Goal: Task Accomplishment & Management: Complete application form

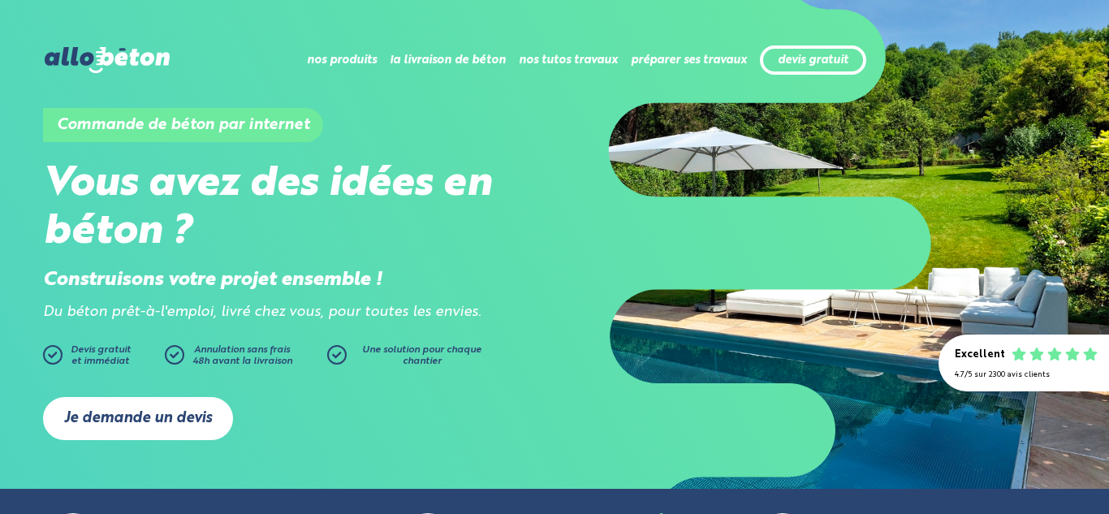
click at [172, 408] on link "Je demande un devis" at bounding box center [138, 418] width 190 height 43
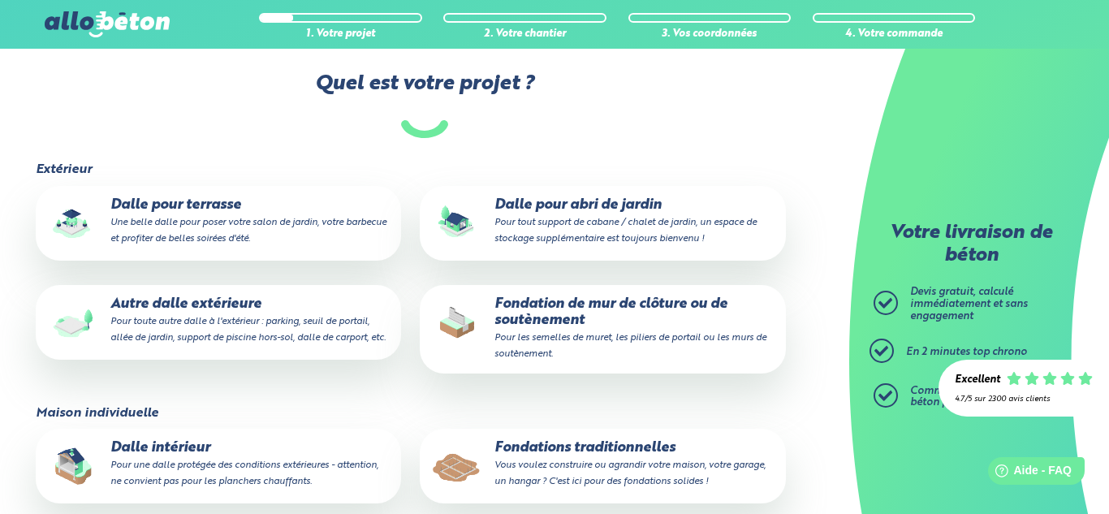
click at [321, 235] on p "Dalle pour terrasse Une belle dalle pour poser votre salon de jardin, votre bar…" at bounding box center [218, 222] width 343 height 50
click at [0, 0] on input "Dalle pour terrasse Une belle dalle pour poser votre salon de jardin, votre bar…" at bounding box center [0, 0] width 0 height 0
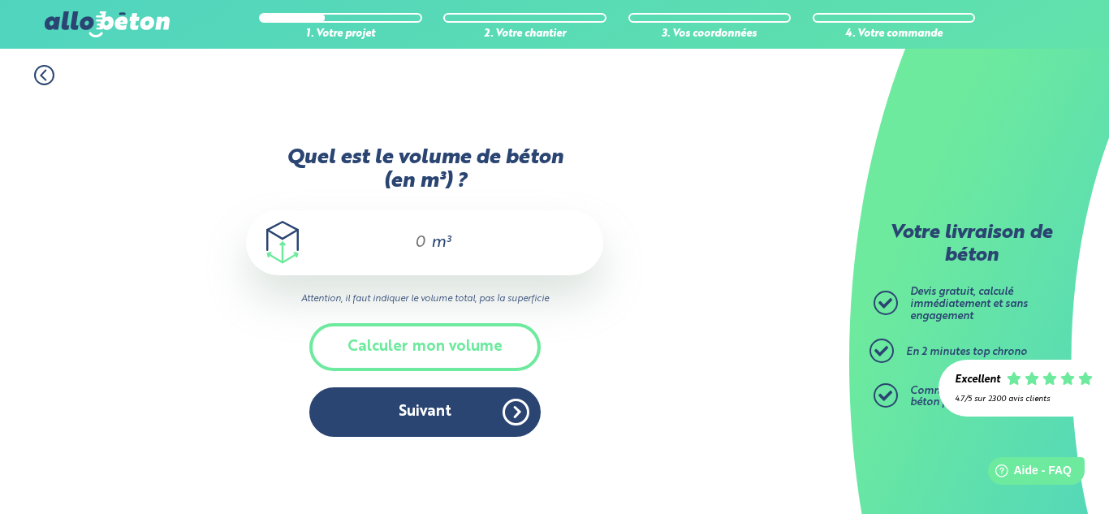
click at [419, 240] on input "Quel est le volume de béton (en m³) ?" at bounding box center [413, 242] width 28 height 19
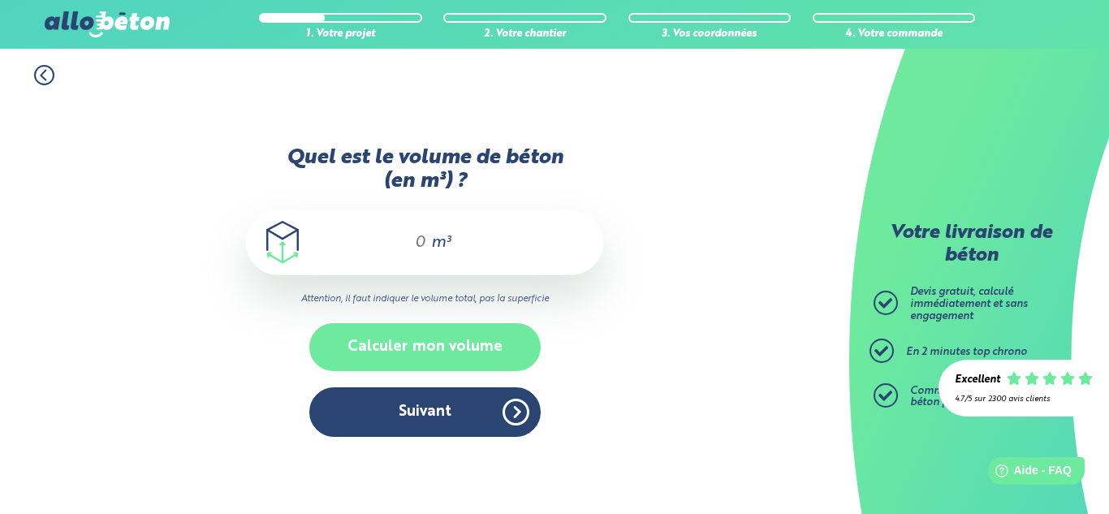
click at [483, 338] on button "Calculer mon volume" at bounding box center [424, 347] width 231 height 48
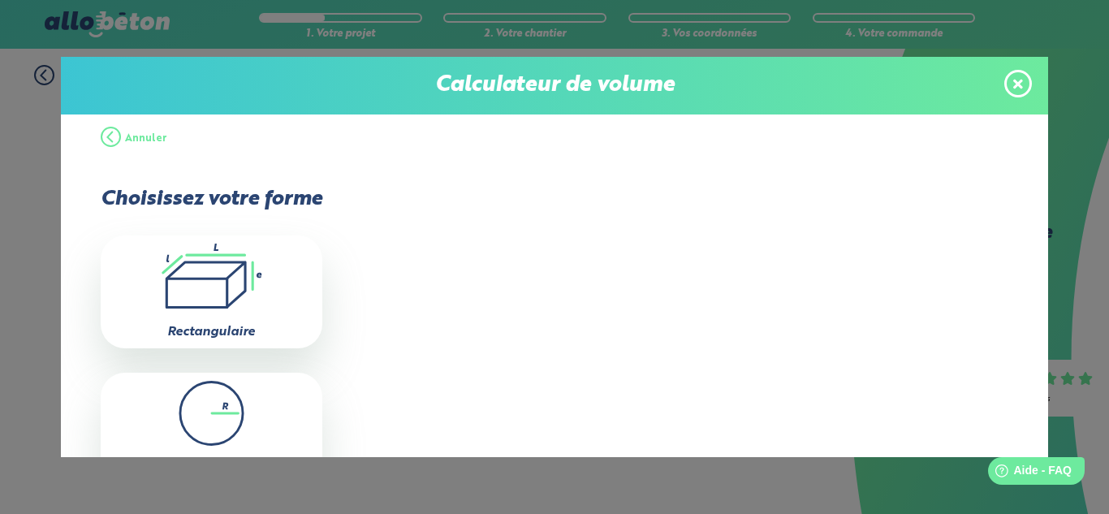
click at [245, 282] on icon at bounding box center [205, 284] width 79 height 45
type input "0"
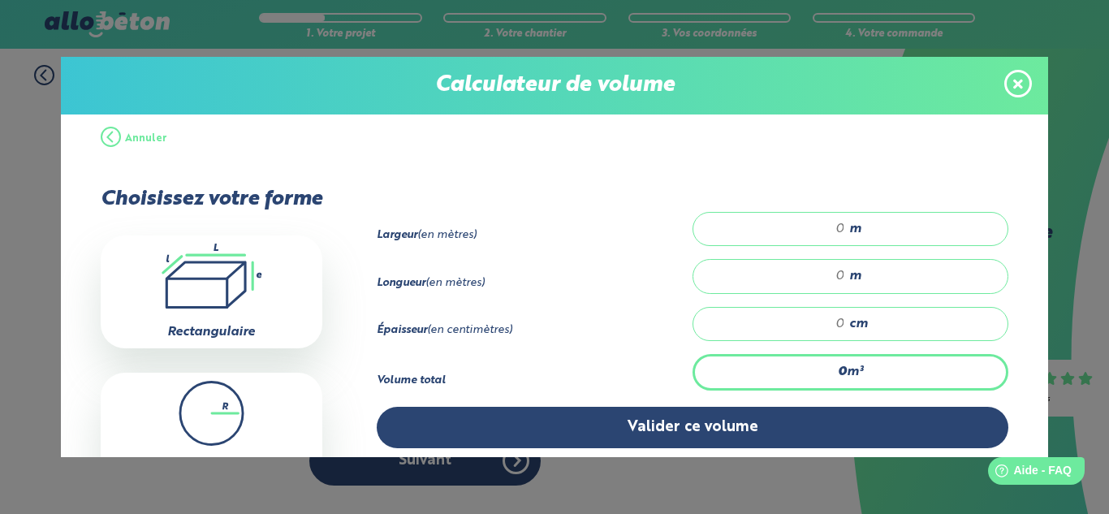
click at [842, 225] on input "number" at bounding box center [777, 229] width 136 height 16
type input "8"
type input "4"
click at [839, 271] on input "number" at bounding box center [777, 276] width 136 height 16
type input "8"
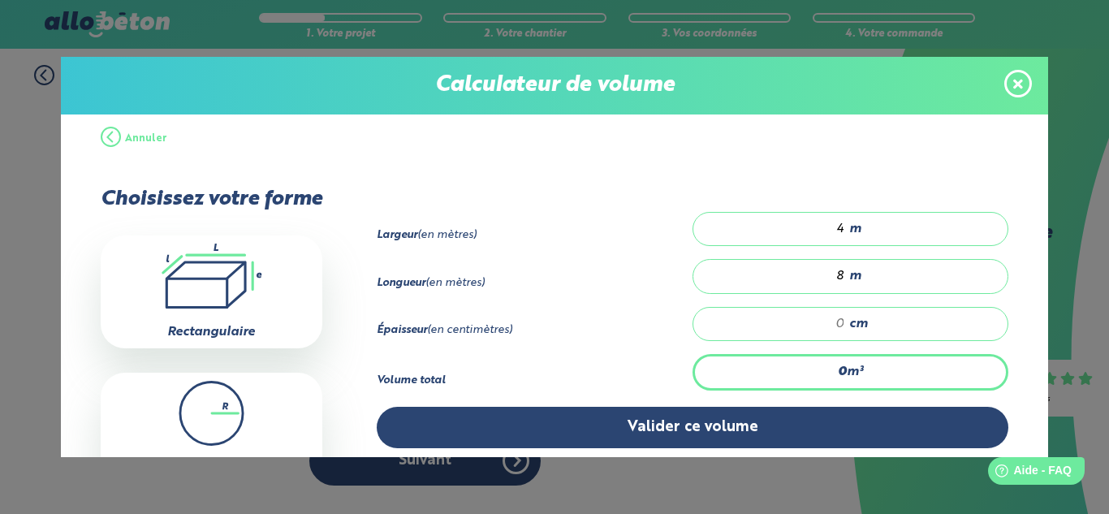
click at [842, 318] on input "number" at bounding box center [777, 324] width 136 height 16
type input "2.56"
type input "8"
click at [1019, 88] on icon at bounding box center [1018, 84] width 10 height 14
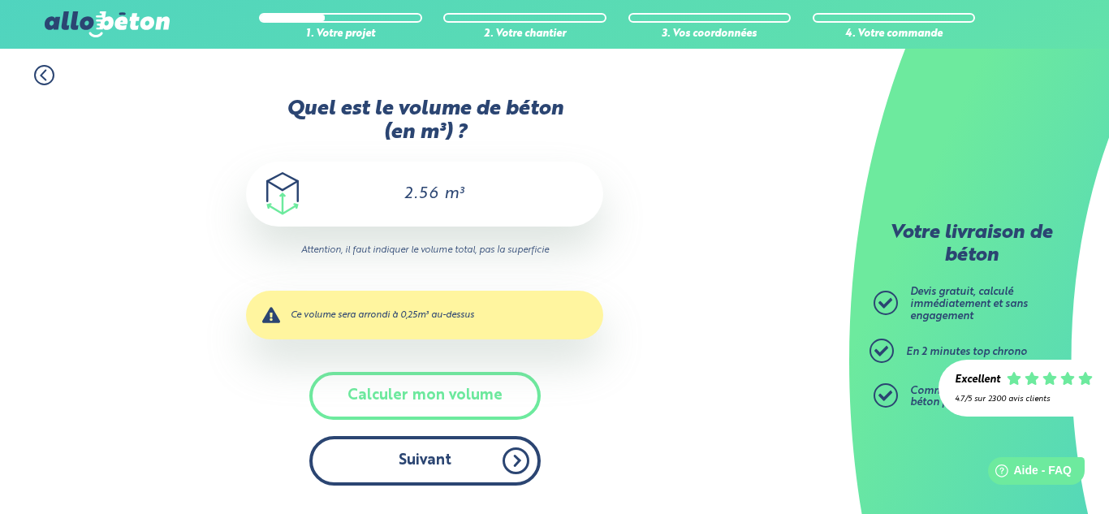
click at [464, 458] on button "Suivant" at bounding box center [424, 461] width 231 height 50
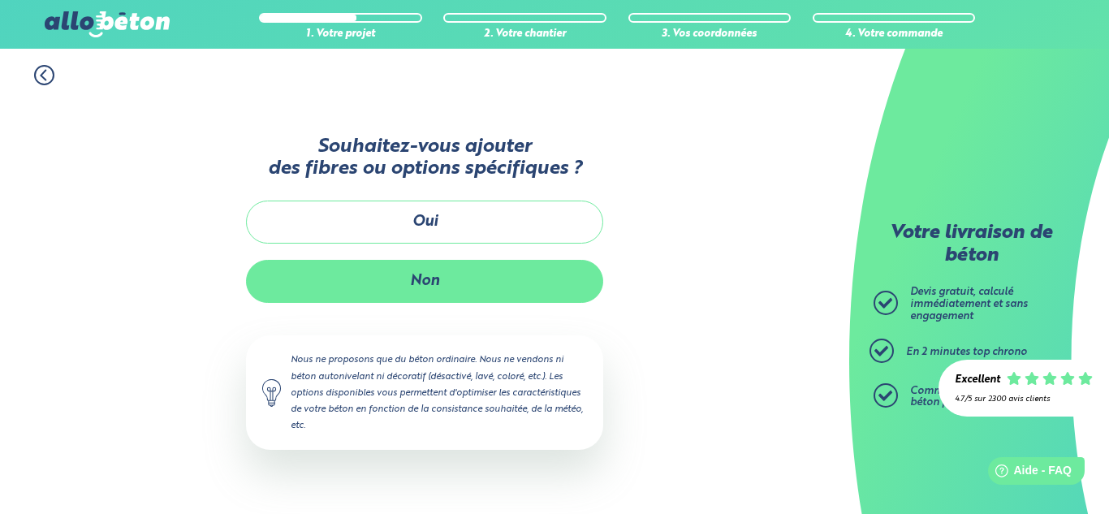
click at [498, 286] on button "Non" at bounding box center [424, 281] width 357 height 43
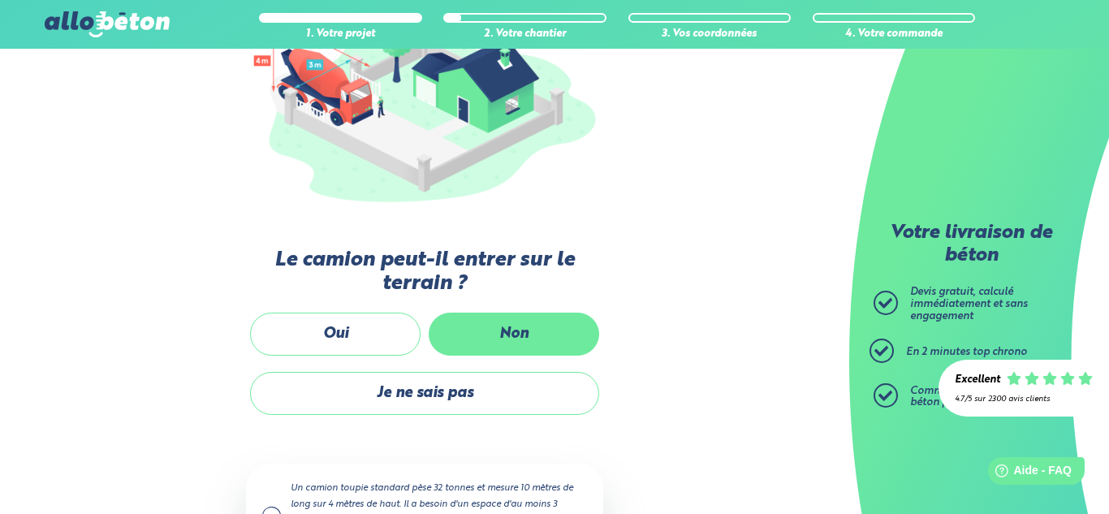
click at [490, 338] on label "Non" at bounding box center [514, 333] width 170 height 43
click at [0, 0] on input "Non" at bounding box center [0, 0] width 0 height 0
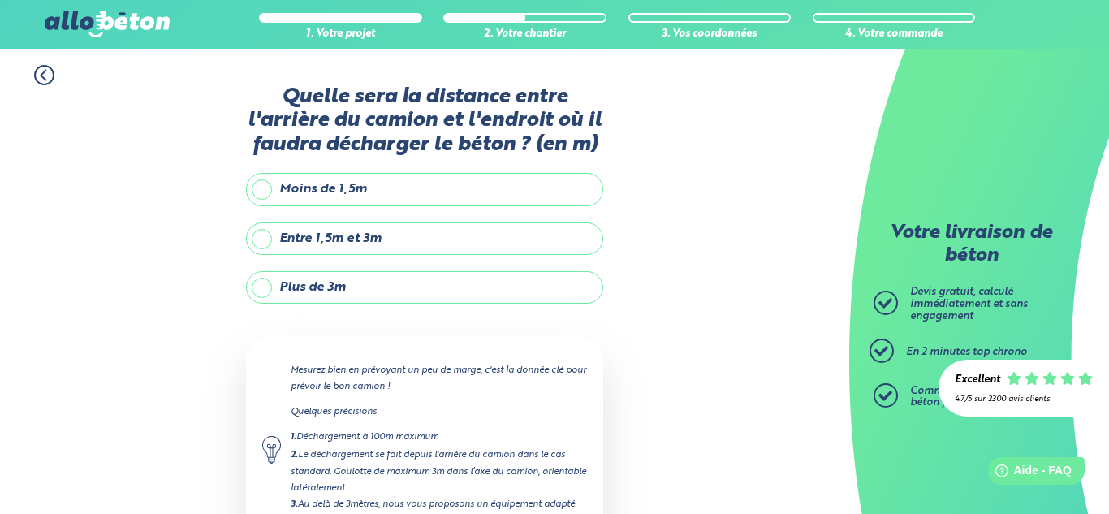
click at [436, 284] on label "Plus de 3m" at bounding box center [424, 287] width 357 height 32
click at [0, 0] on input "Plus de 3m" at bounding box center [0, 0] width 0 height 0
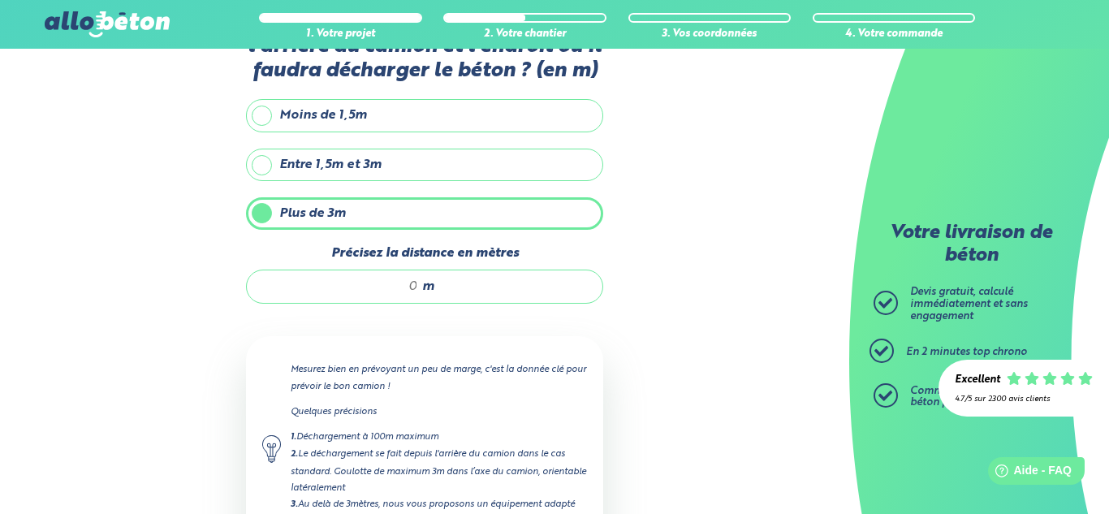
scroll to position [77, 0]
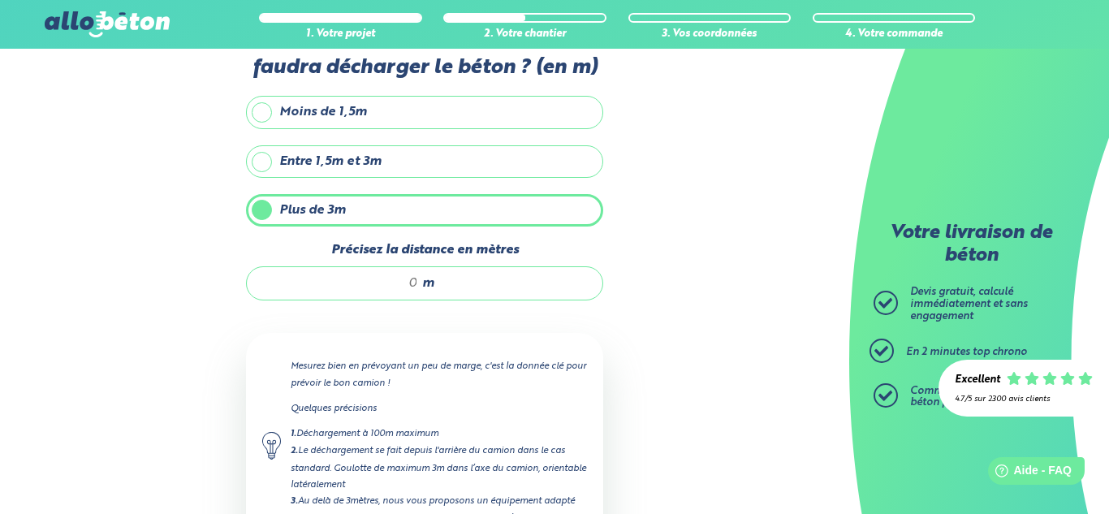
click at [413, 283] on input "Précisez la distance en mètres" at bounding box center [340, 283] width 155 height 16
type input "16"
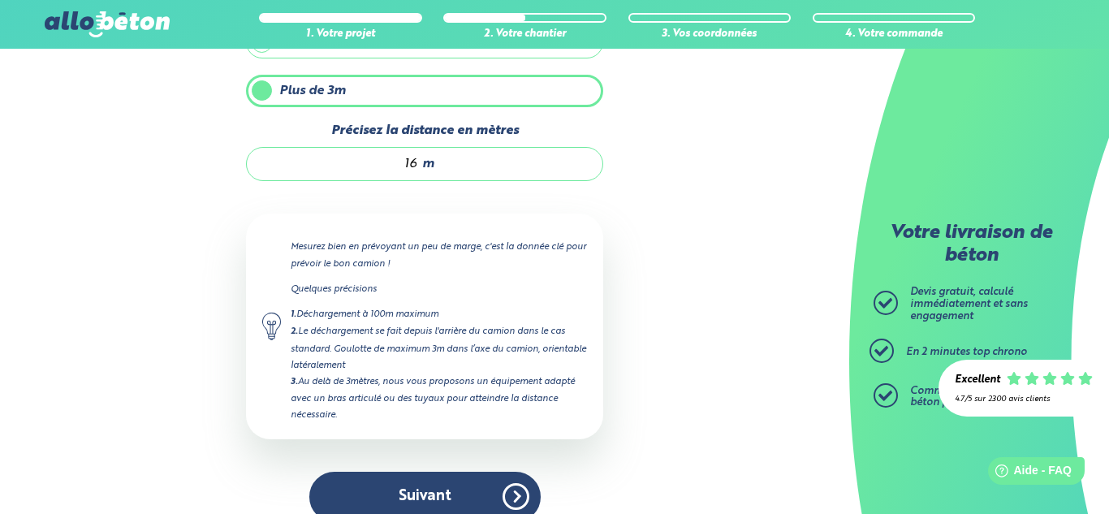
scroll to position [221, 0]
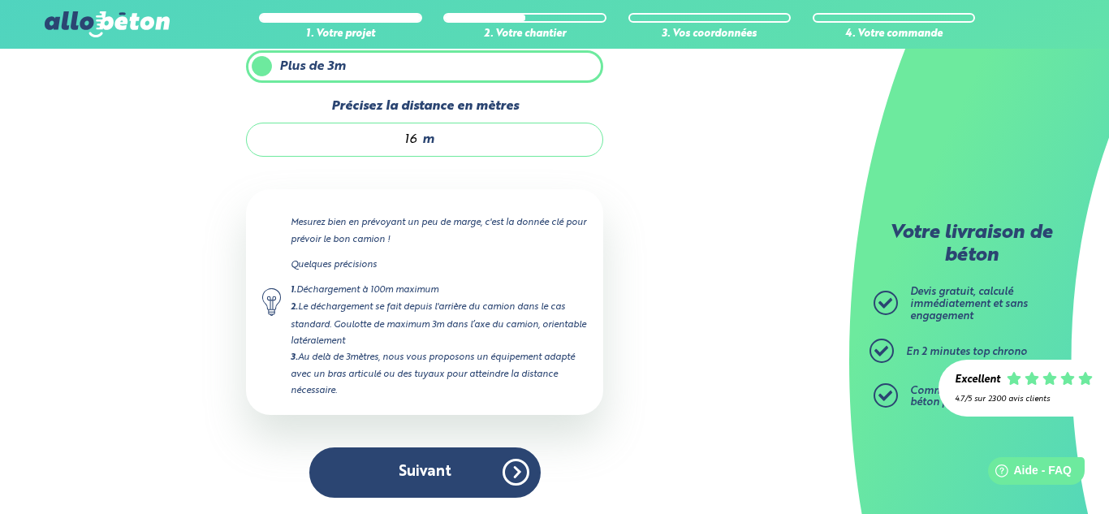
click at [439, 466] on button "Suivant" at bounding box center [424, 472] width 231 height 50
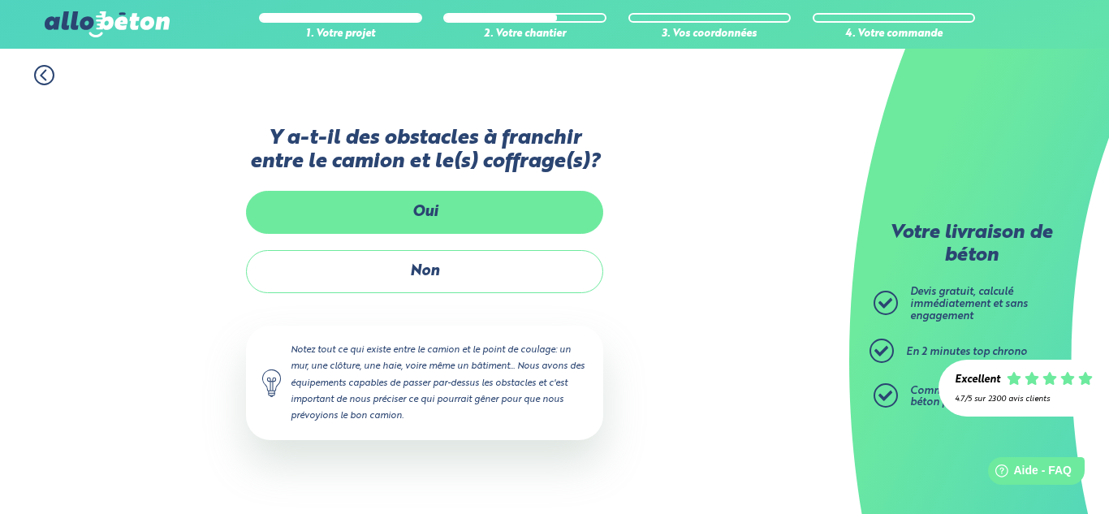
click at [478, 224] on label "Oui" at bounding box center [424, 212] width 357 height 43
click at [0, 0] on input "Oui" at bounding box center [0, 0] width 0 height 0
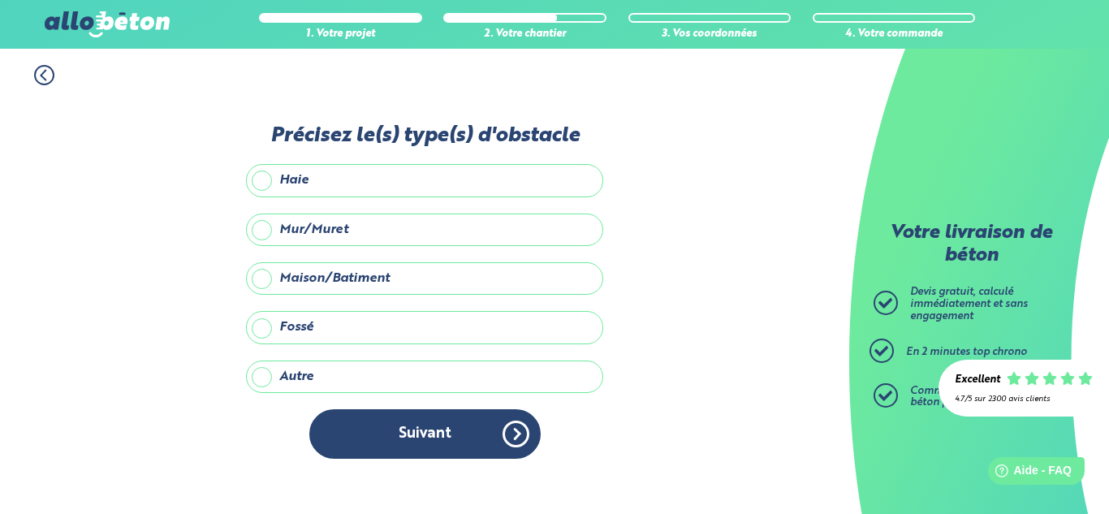
click at [380, 274] on label "Maison/Batiment" at bounding box center [424, 278] width 357 height 32
click at [0, 0] on input "Maison/Batiment" at bounding box center [0, 0] width 0 height 0
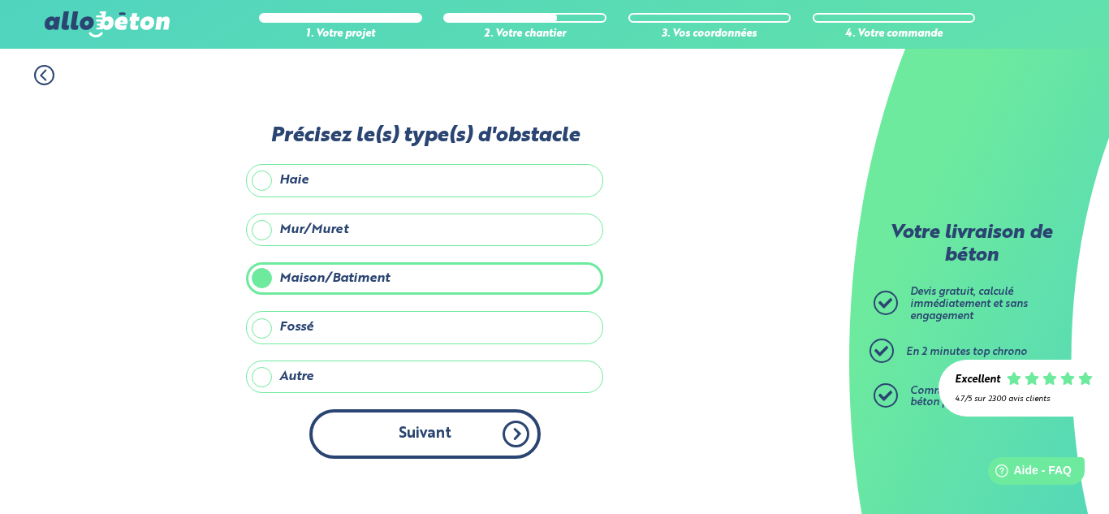
click at [404, 422] on button "Suivant" at bounding box center [424, 434] width 231 height 50
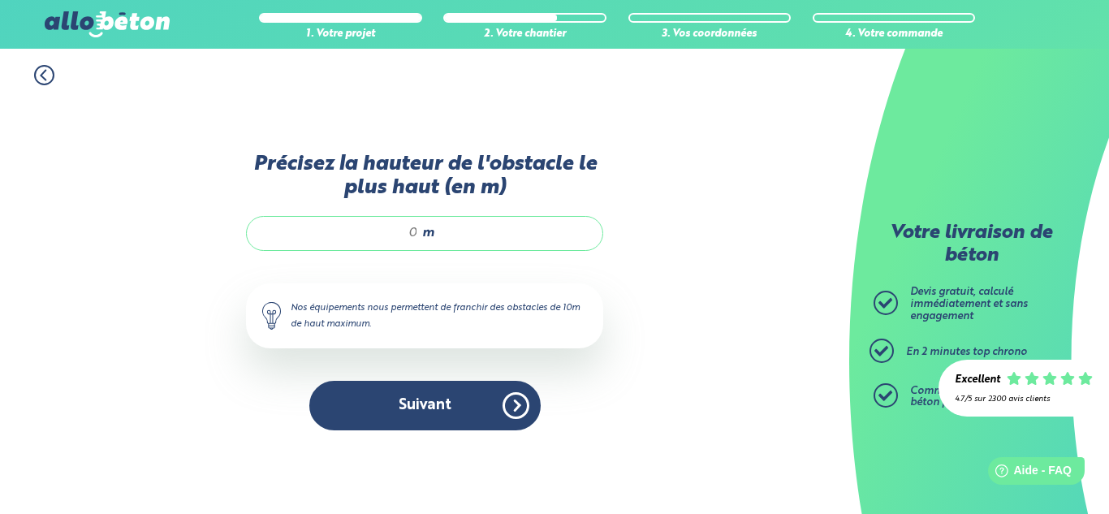
click at [416, 229] on input "Précisez la hauteur de l'obstacle le plus haut (en m)" at bounding box center [340, 233] width 155 height 16
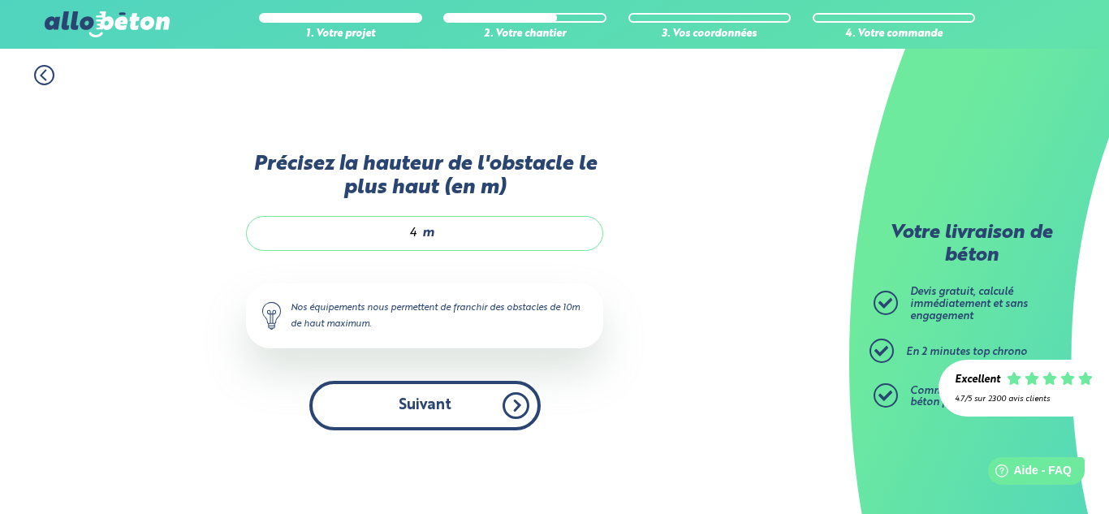
type input "4"
click at [485, 397] on button "Suivant" at bounding box center [424, 406] width 231 height 50
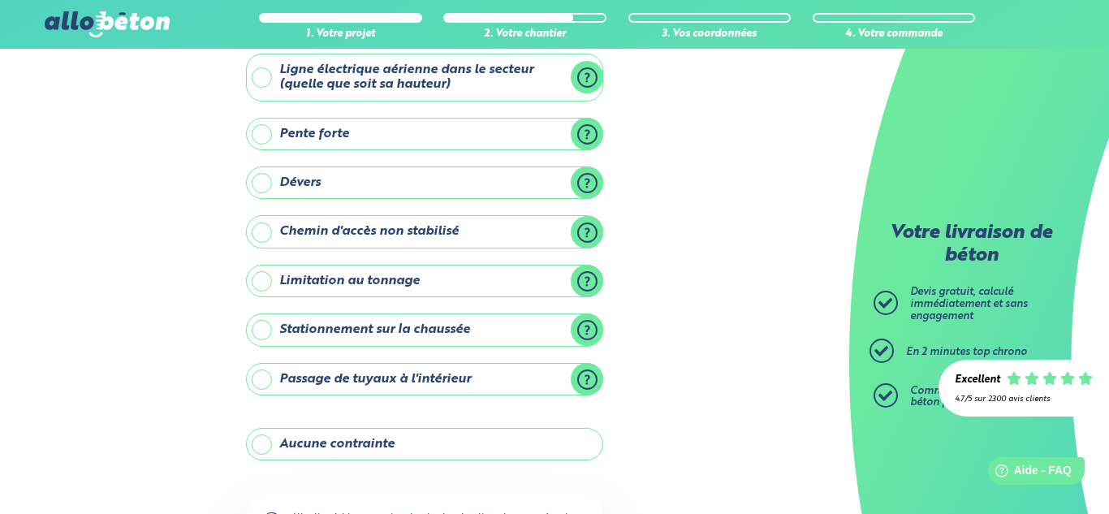
scroll to position [136, 0]
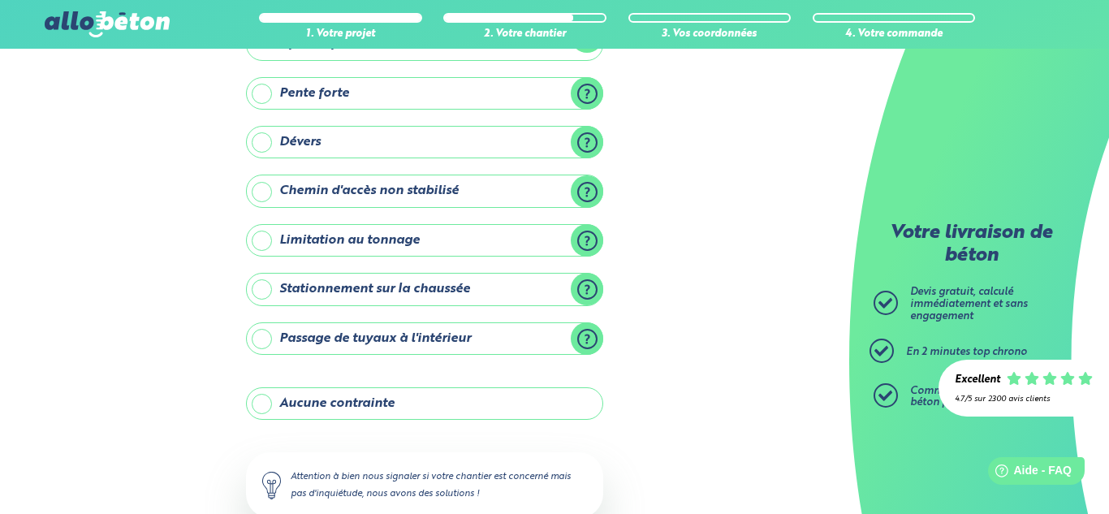
click at [459, 403] on label "Aucune contrainte" at bounding box center [424, 403] width 357 height 32
click at [0, 0] on input "Aucune contrainte" at bounding box center [0, 0] width 0 height 0
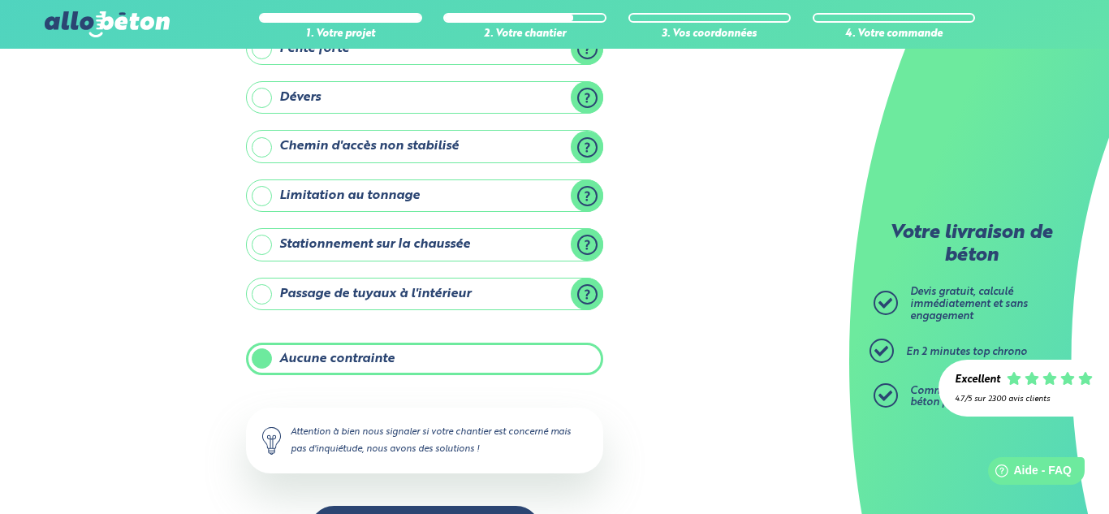
scroll to position [239, 0]
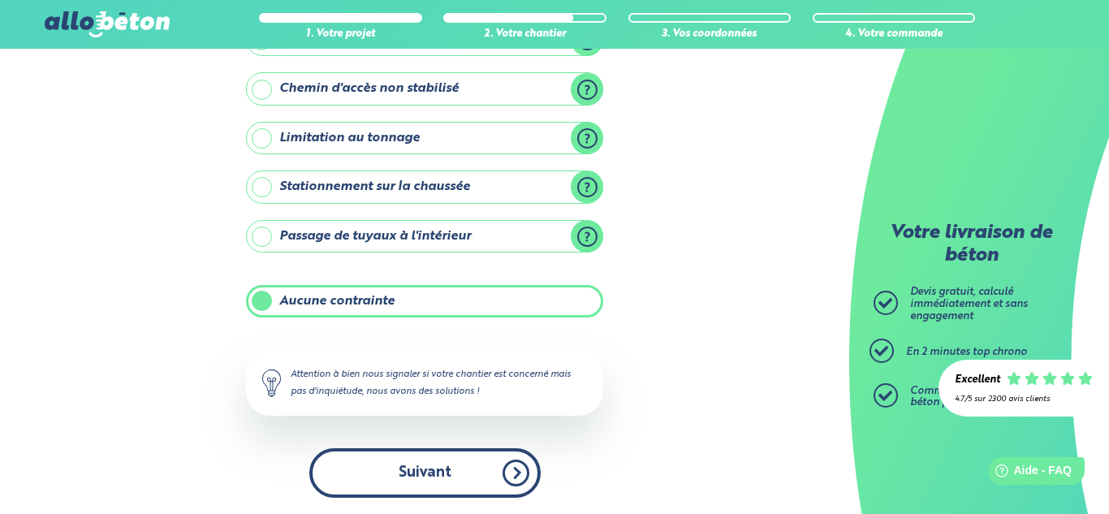
click at [451, 467] on button "Suivant" at bounding box center [424, 473] width 231 height 50
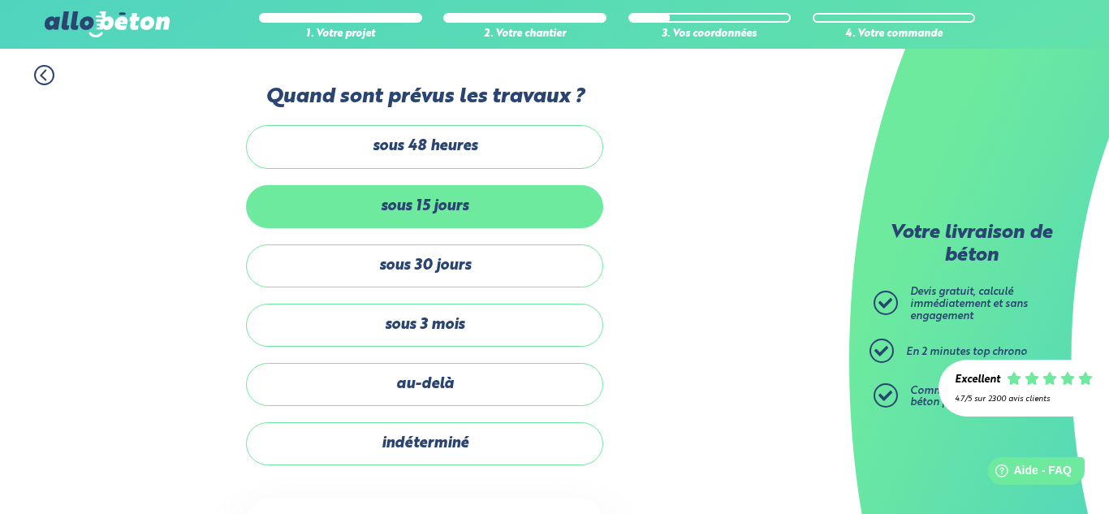
click at [484, 208] on label "sous 15 jours" at bounding box center [424, 206] width 357 height 43
click at [0, 0] on input "sous 15 jours" at bounding box center [0, 0] width 0 height 0
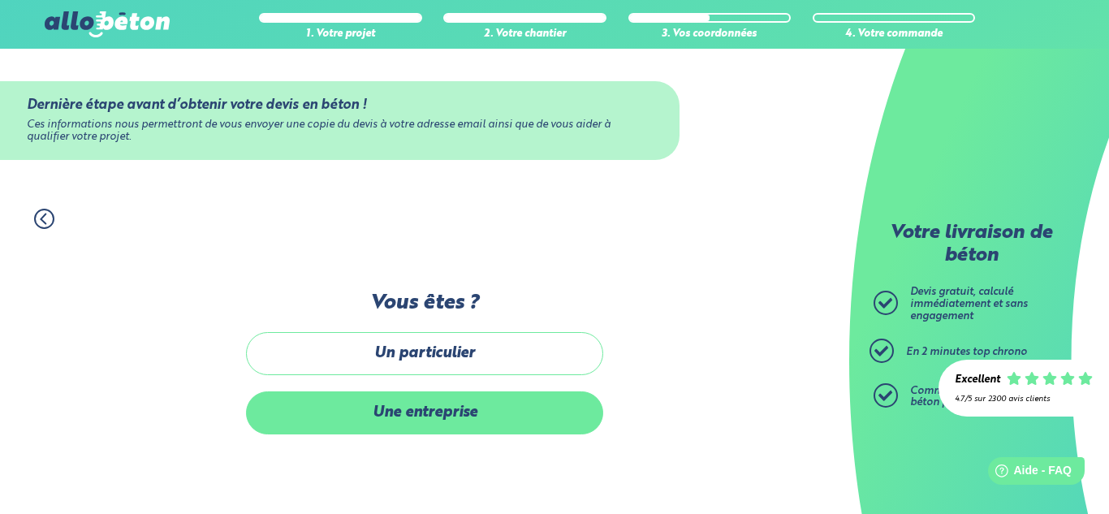
click at [460, 416] on label "Une entreprise" at bounding box center [424, 412] width 357 height 43
click at [0, 0] on input "Une entreprise" at bounding box center [0, 0] width 0 height 0
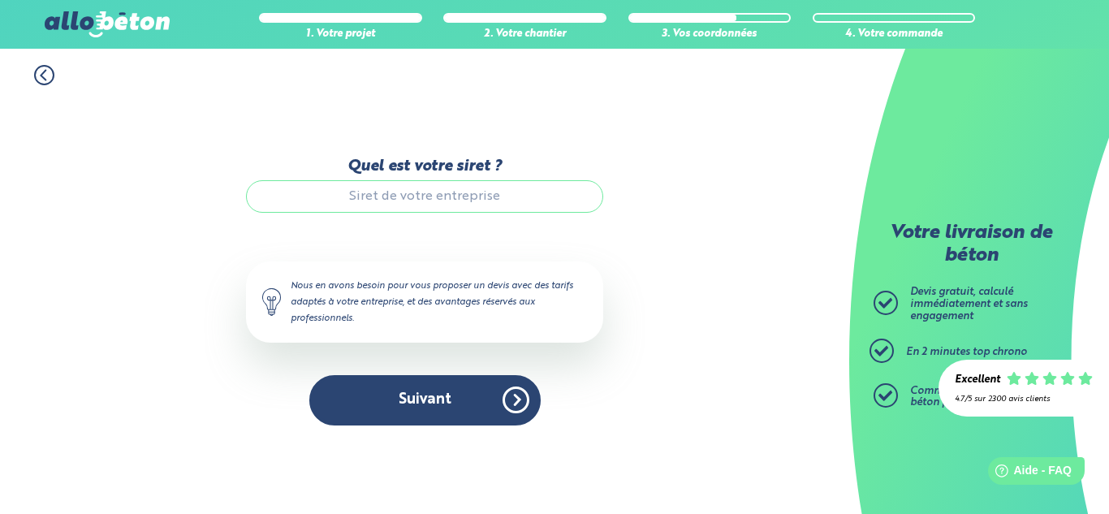
click at [429, 205] on input "Quel est votre siret ?" at bounding box center [424, 196] width 357 height 32
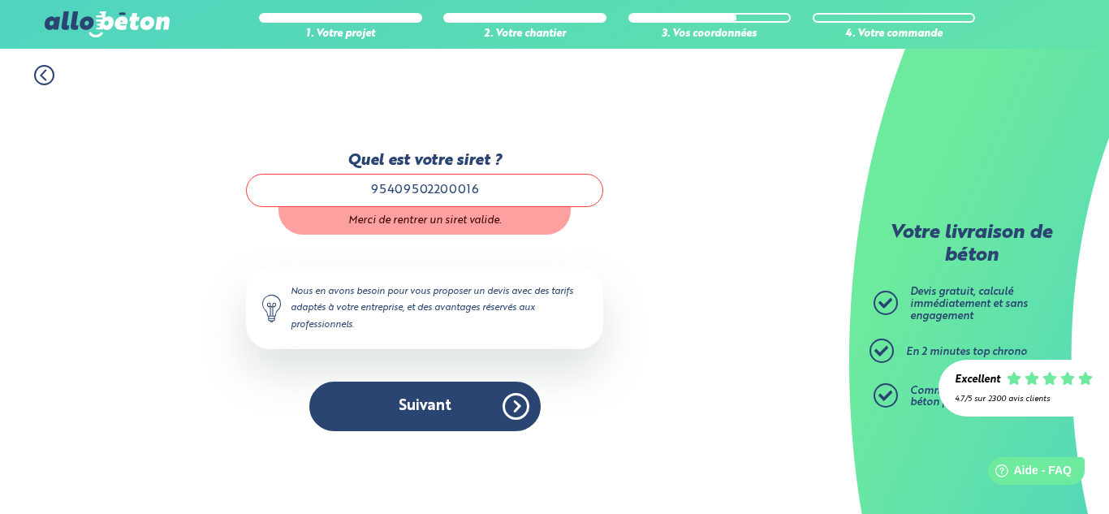
type input "95409502200016"
click at [549, 260] on div "Quel est votre siret ? 95409502200016 Merci de rentrer un siret valide. Le N° d…" at bounding box center [424, 291] width 357 height 279
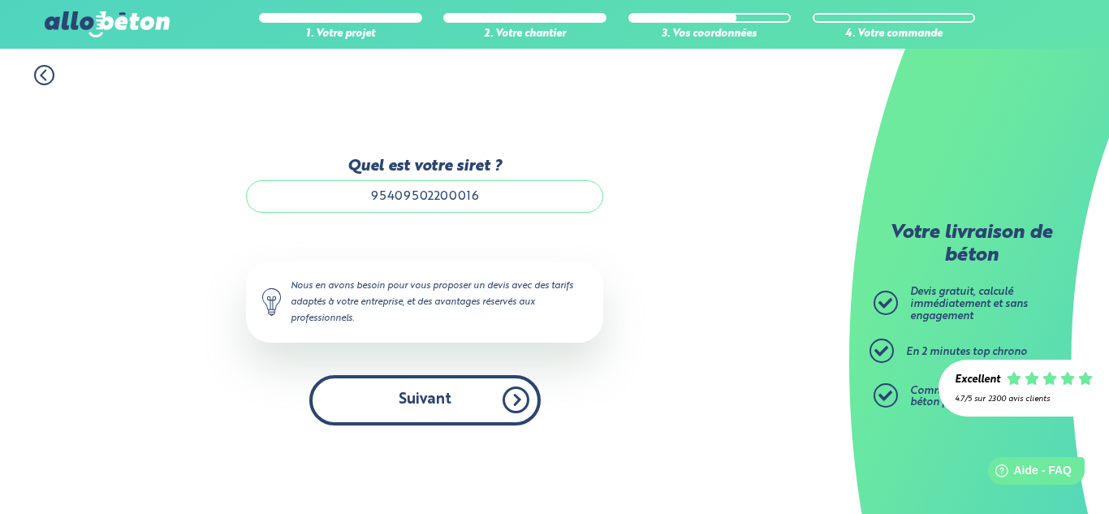
click at [469, 407] on button "Suivant" at bounding box center [424, 400] width 231 height 50
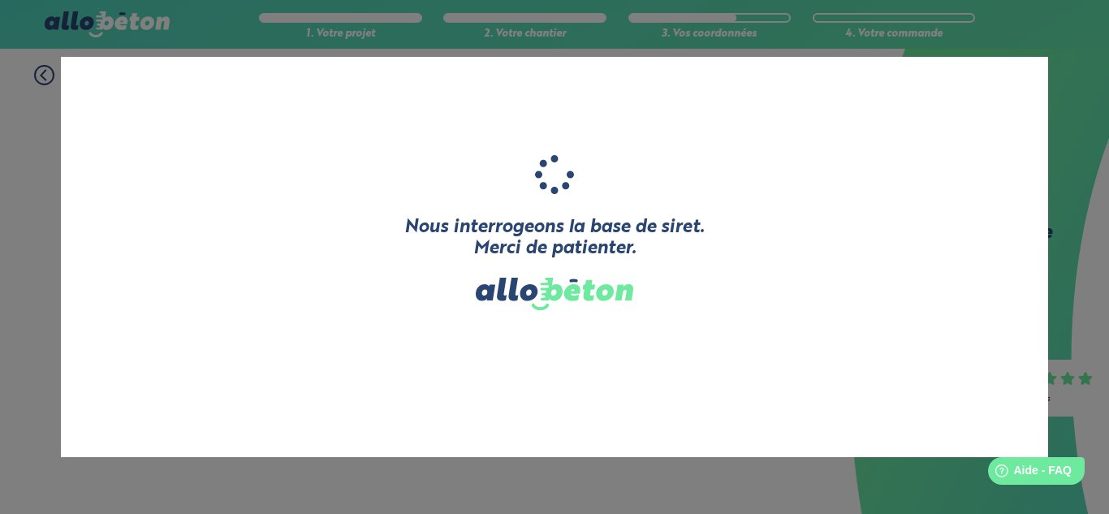
type input "BRESS'TP"
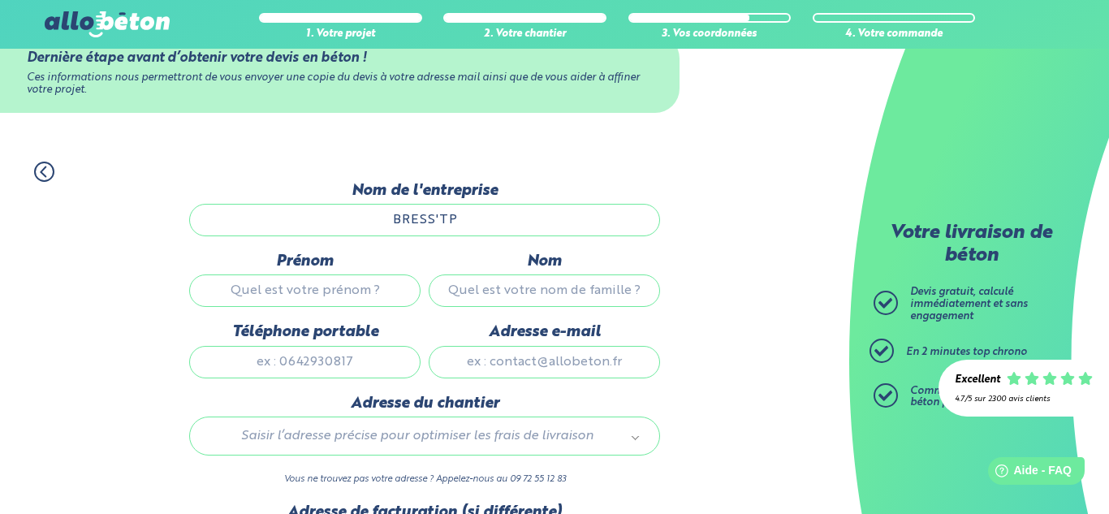
scroll to position [56, 0]
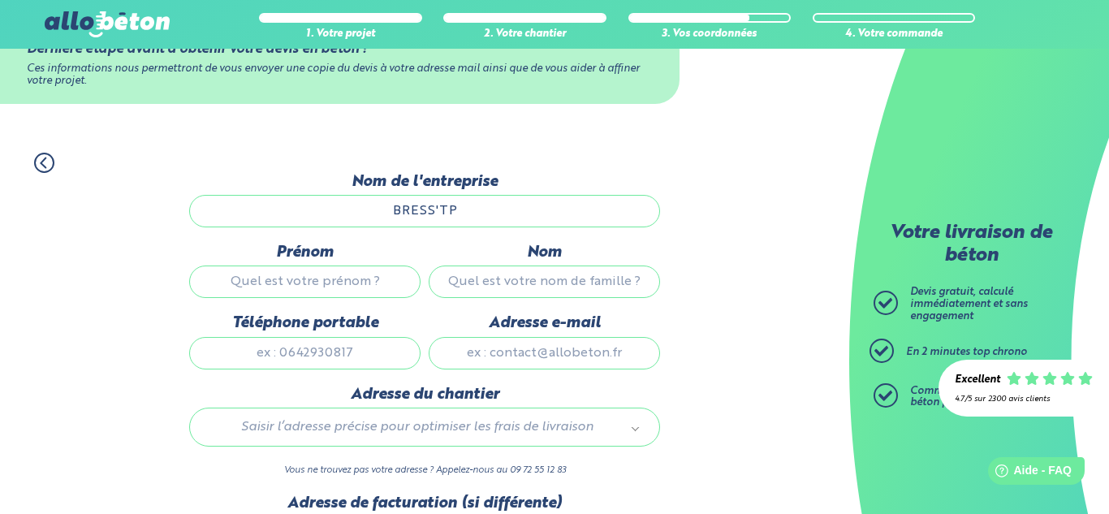
click at [366, 287] on input "Prénom" at bounding box center [304, 281] width 231 height 32
type input "elliot"
type input "extier"
type input "0625703468"
type input "extiere@gmail.com"
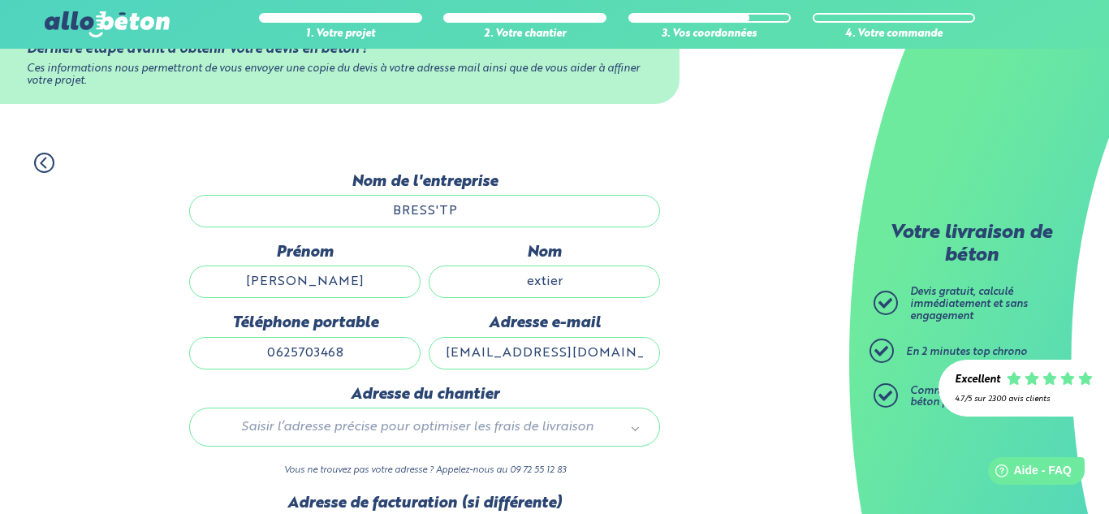
type input "54 Rue en chabotte"
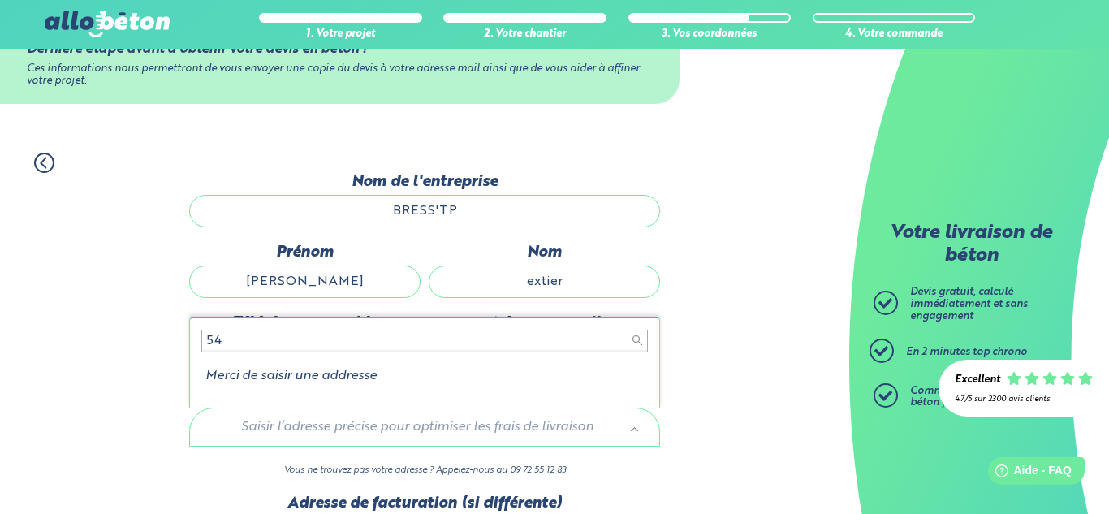
type input "5"
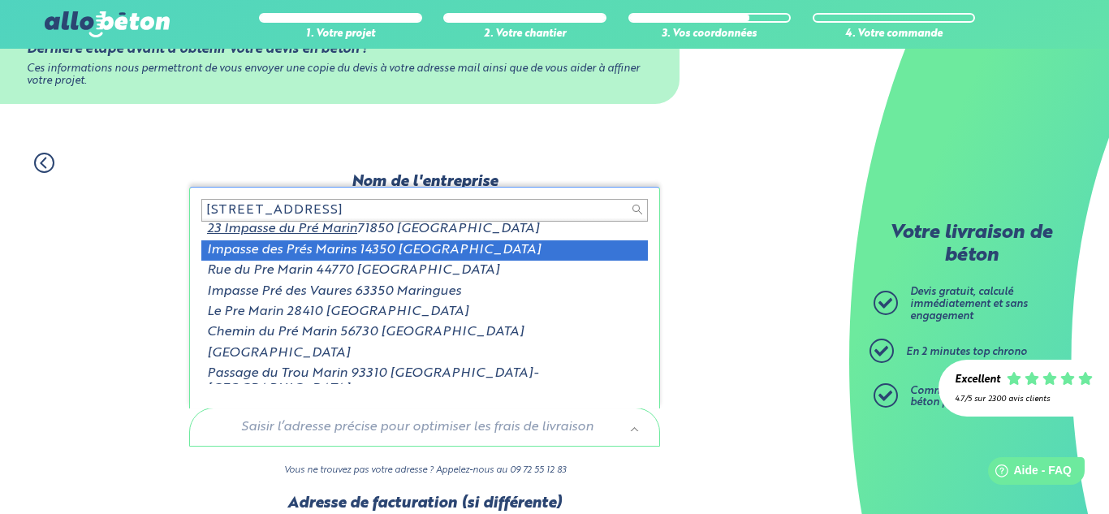
scroll to position [0, 0]
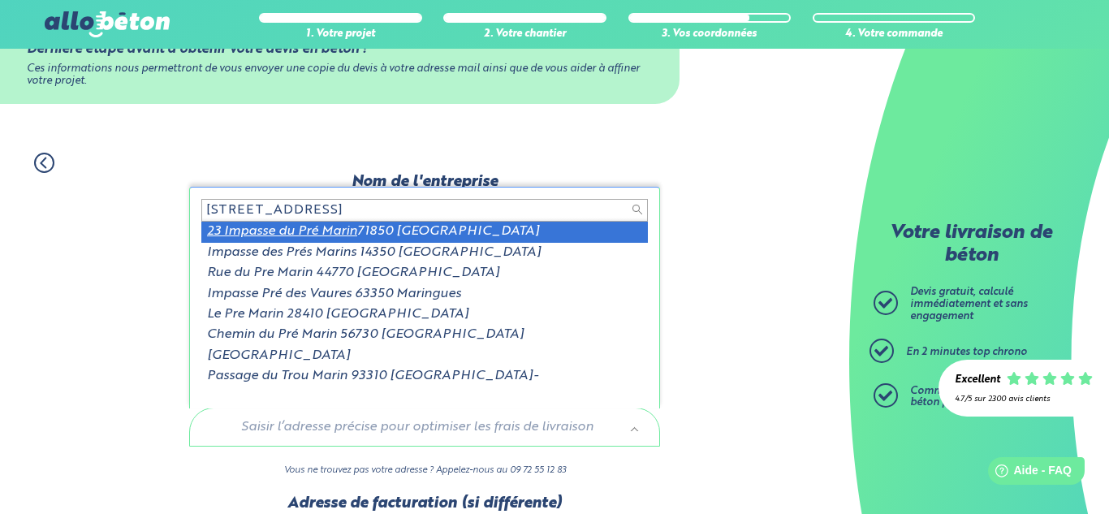
type input "23 impasse du pre marin"
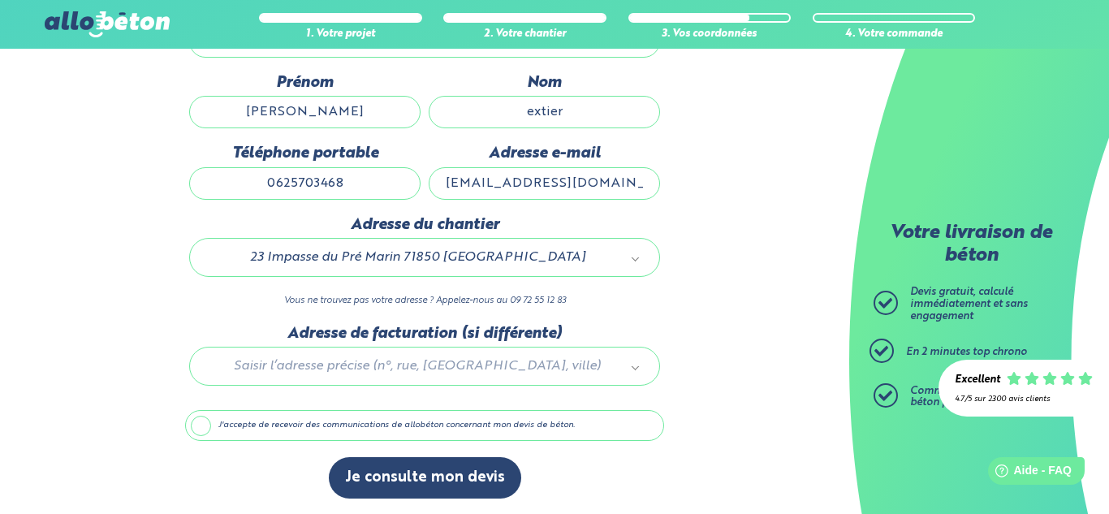
scroll to position [226, 0]
click at [199, 420] on label "J'accepte de recevoir des communications de allobéton concernant mon devis de b…" at bounding box center [424, 424] width 479 height 31
click at [0, 0] on input "J'accepte de recevoir des communications de allobéton concernant mon devis de b…" at bounding box center [0, 0] width 0 height 0
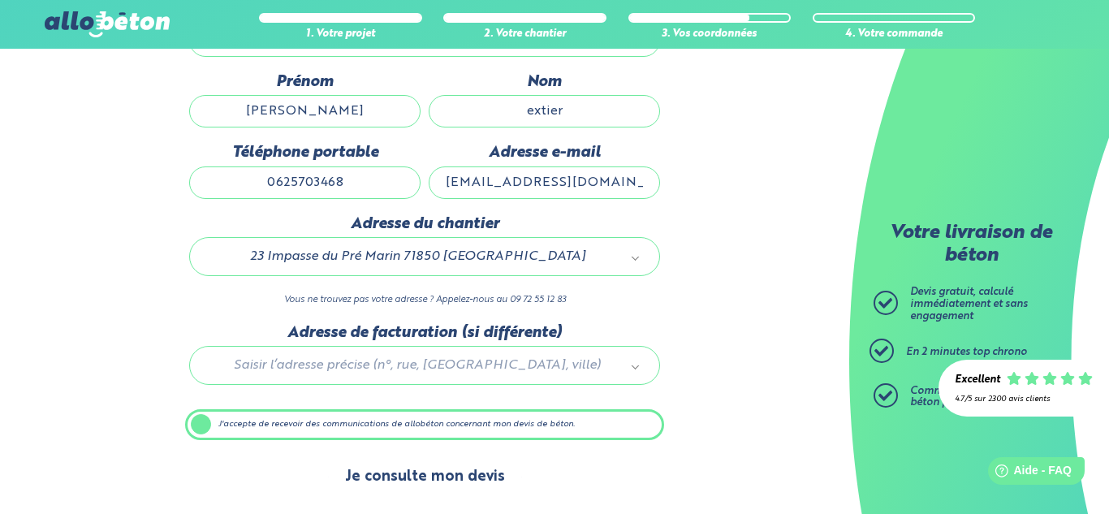
click at [361, 476] on button "Je consulte mon devis" at bounding box center [425, 476] width 192 height 41
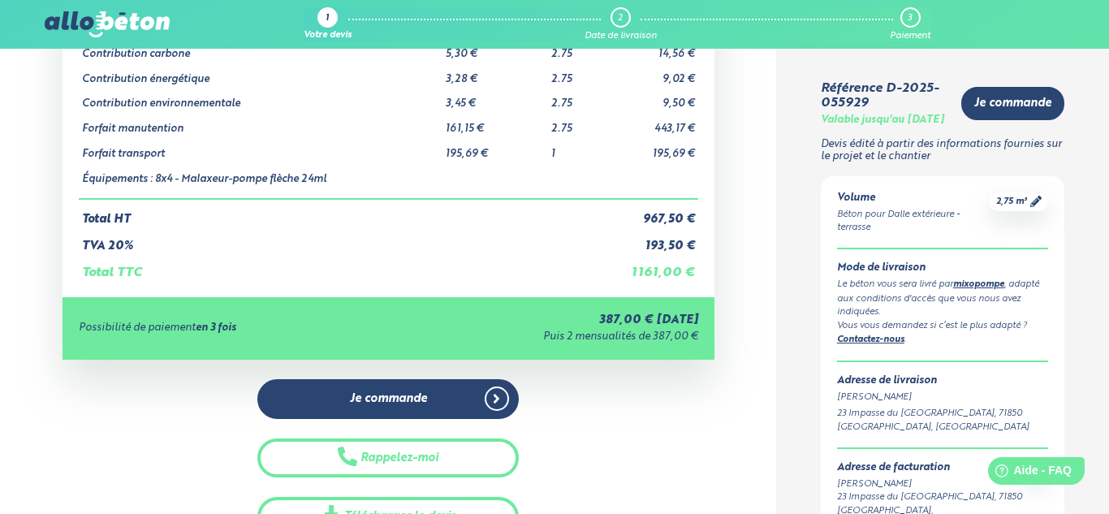
scroll to position [201, 0]
